Goal: Information Seeking & Learning: Learn about a topic

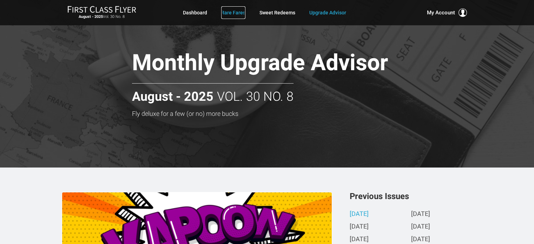
click at [228, 14] on link "Rare Fares" at bounding box center [233, 12] width 24 height 13
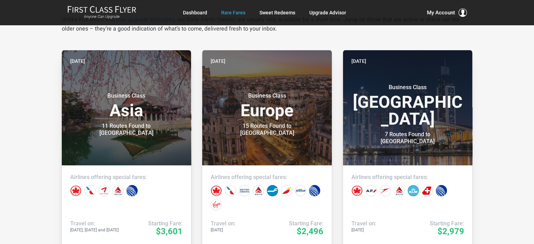
scroll to position [135, 0]
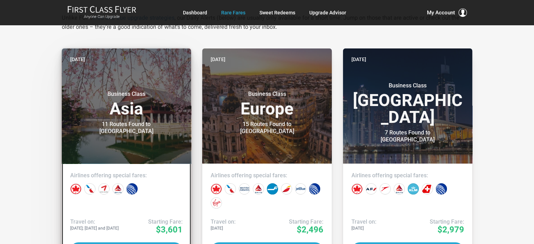
click at [138, 207] on link "Today Business Class Asia 11 Routes Found to Seoul Airlines offering special fa…" at bounding box center [126, 157] width 129 height 219
